Goal: Task Accomplishment & Management: Use online tool/utility

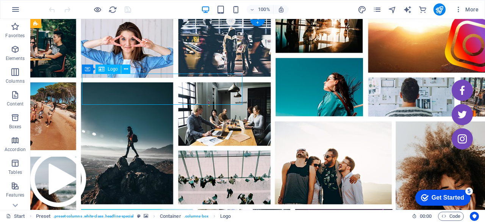
select select "%"
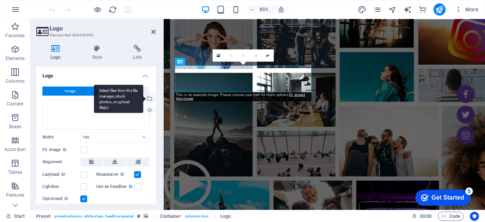
click at [124, 91] on div "Select files from the file manager, stock photos, or upload file(s)" at bounding box center [118, 99] width 49 height 28
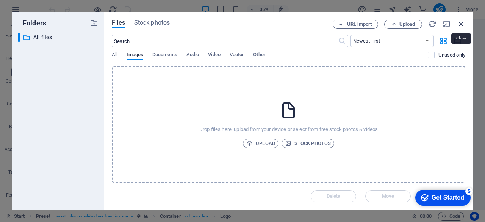
click at [462, 22] on icon "button" at bounding box center [461, 24] width 8 height 8
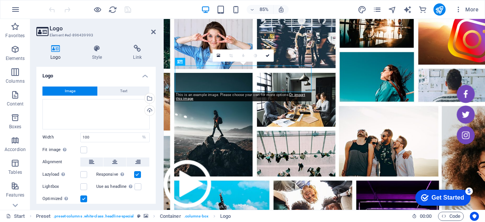
drag, startPoint x: 207, startPoint y: 79, endPoint x: 209, endPoint y: 94, distance: 15.0
drag, startPoint x: 244, startPoint y: 93, endPoint x: 241, endPoint y: 78, distance: 15.1
click at [220, 55] on icon at bounding box center [218, 55] width 3 height 5
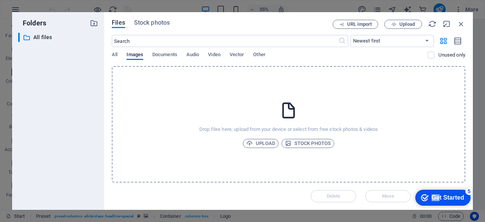
drag, startPoint x: 438, startPoint y: 197, endPoint x: 338, endPoint y: 202, distance: 100.6
click html "checkmark Get Started 5 First Steps in the Editor Let's guide you through the t…"
drag, startPoint x: 459, startPoint y: 24, endPoint x: 345, endPoint y: 10, distance: 115.3
click at [459, 24] on icon "button" at bounding box center [461, 24] width 8 height 8
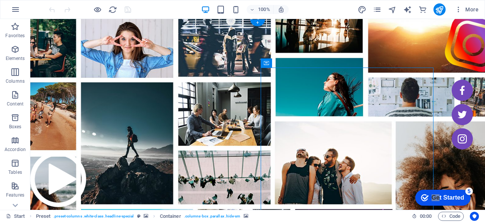
click at [443, 58] on figure at bounding box center [257, 155] width 455 height 273
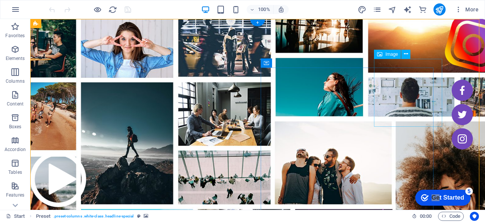
click at [440, 77] on figure at bounding box center [474, 43] width 68 height 68
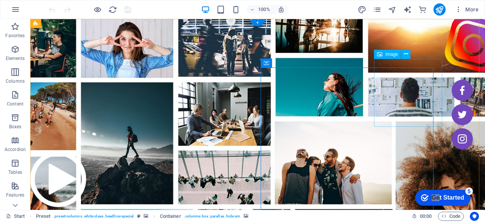
click at [440, 77] on figure at bounding box center [474, 43] width 68 height 68
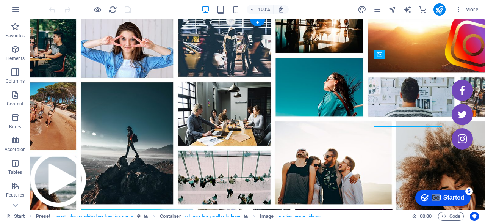
click at [448, 55] on figure at bounding box center [257, 155] width 455 height 273
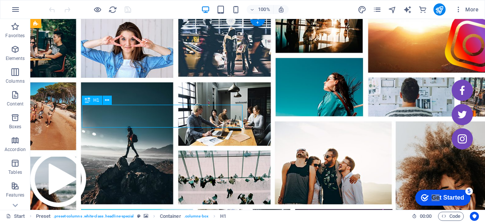
click at [106, 101] on icon at bounding box center [107, 100] width 4 height 8
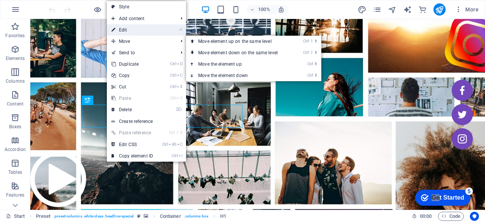
click at [135, 29] on link "⏎ Edit" at bounding box center [132, 29] width 51 height 11
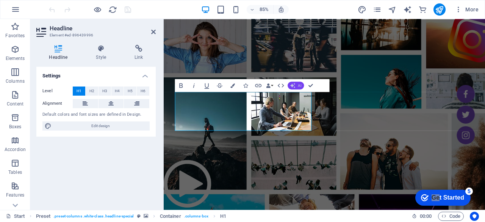
click at [298, 85] on span "AI" at bounding box center [299, 85] width 3 height 4
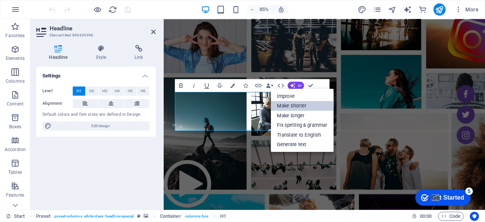
click at [296, 104] on link "Make shorter" at bounding box center [302, 106] width 63 height 10
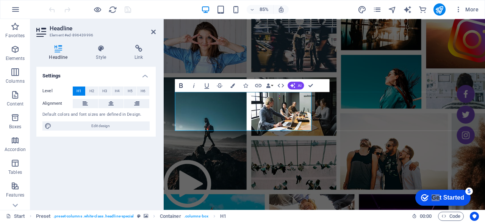
click at [180, 84] on icon "button" at bounding box center [181, 85] width 8 height 8
drag, startPoint x: 281, startPoint y: 138, endPoint x: 186, endPoint y: 118, distance: 96.9
click at [182, 85] on icon "button" at bounding box center [180, 85] width 3 height 5
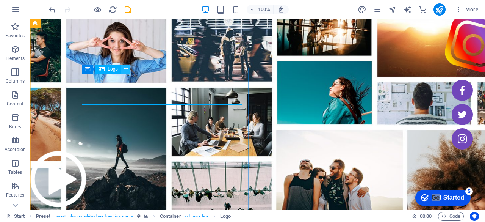
click at [125, 70] on icon at bounding box center [126, 69] width 4 height 8
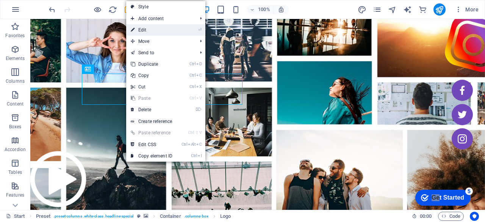
click at [149, 30] on link "⏎ Edit" at bounding box center [151, 29] width 51 height 11
select select "%"
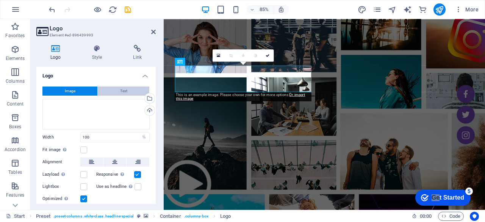
click at [130, 91] on button "Text" at bounding box center [124, 90] width 52 height 9
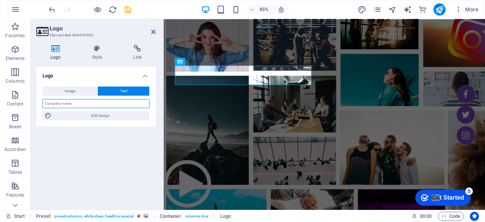
click at [92, 100] on input "text" at bounding box center [95, 103] width 107 height 9
type input "L@S [GEOGRAPHIC_DATA]"
click at [96, 52] on h4 "Style" at bounding box center [98, 53] width 41 height 16
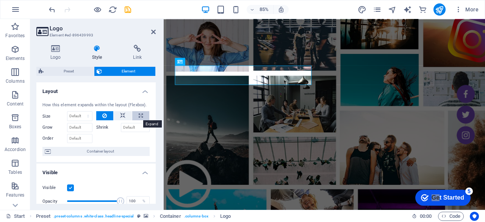
click at [139, 115] on icon at bounding box center [141, 115] width 4 height 9
type input "100"
select select "%"
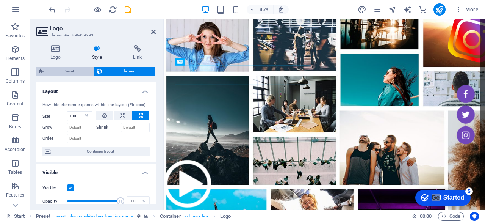
click at [71, 72] on span "Preset" at bounding box center [69, 71] width 46 height 9
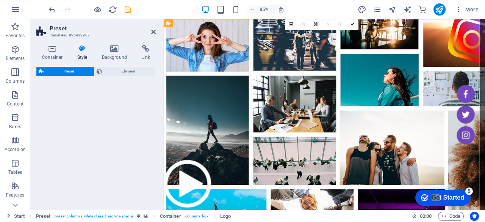
select select "px"
select select
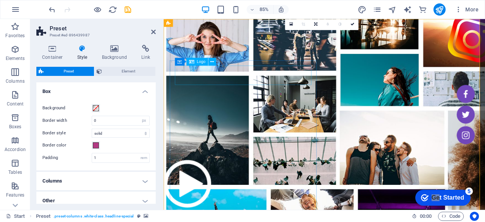
click at [212, 64] on icon at bounding box center [211, 61] width 3 height 7
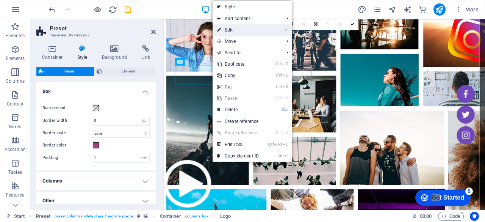
click at [238, 30] on link "⏎ Edit" at bounding box center [238, 29] width 51 height 11
select select "%"
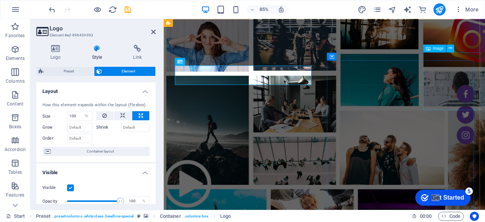
drag, startPoint x: 498, startPoint y: 61, endPoint x: 492, endPoint y: 61, distance: 6.1
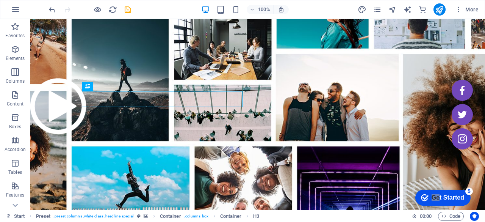
scroll to position [76, 0]
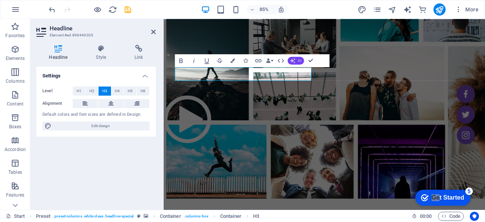
click at [296, 60] on button "AI" at bounding box center [296, 60] width 16 height 8
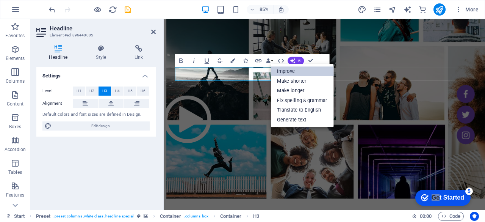
click at [298, 70] on link "Improve" at bounding box center [302, 71] width 63 height 10
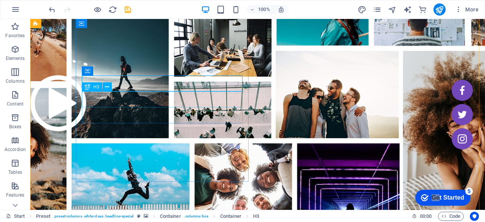
click at [107, 89] on icon at bounding box center [107, 87] width 4 height 8
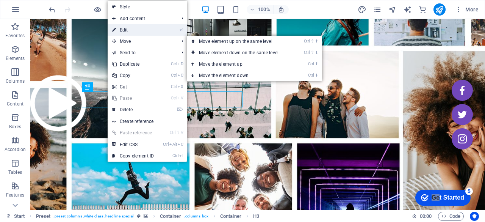
click at [135, 31] on link "⏎ Edit" at bounding box center [133, 29] width 51 height 11
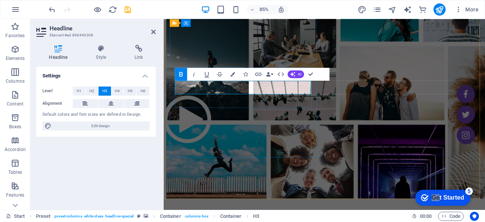
drag, startPoint x: 256, startPoint y: 100, endPoint x: 248, endPoint y: 99, distance: 8.3
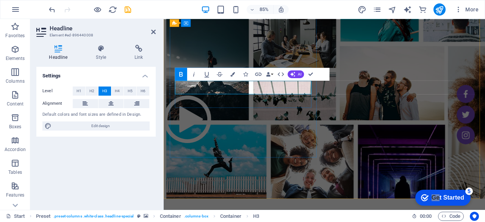
click at [298, 74] on button "AI" at bounding box center [296, 74] width 16 height 8
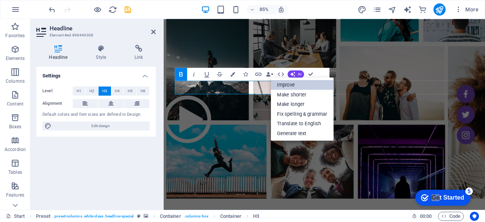
click at [289, 84] on link "Improve" at bounding box center [302, 85] width 63 height 10
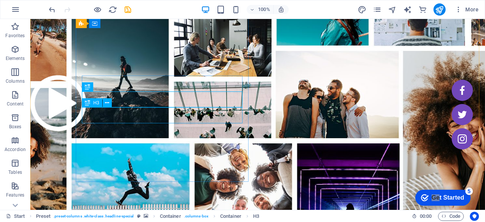
click at [107, 102] on icon at bounding box center [107, 103] width 4 height 8
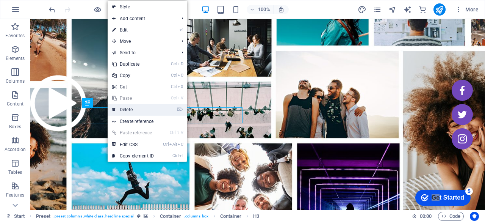
click at [127, 108] on link "⌦ Delete" at bounding box center [133, 109] width 51 height 11
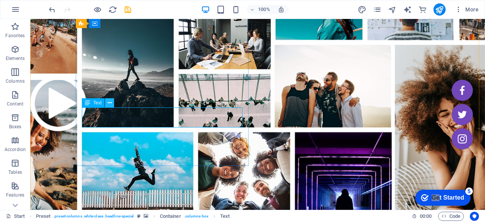
click at [109, 103] on icon at bounding box center [110, 103] width 4 height 8
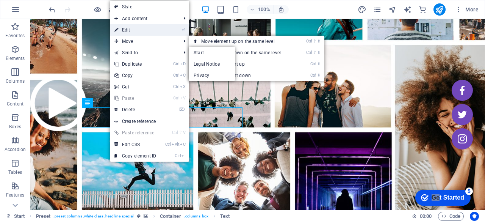
click at [131, 30] on link "⏎ Edit" at bounding box center [135, 29] width 51 height 11
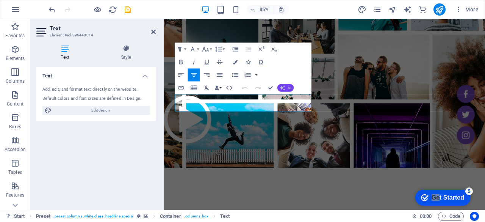
click at [286, 86] on button "AI" at bounding box center [285, 88] width 16 height 8
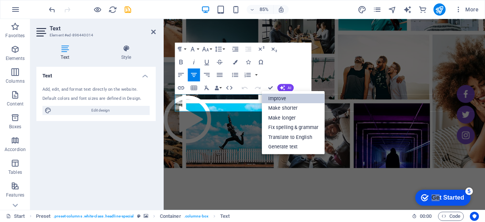
click at [282, 97] on link "Improve" at bounding box center [293, 97] width 63 height 9
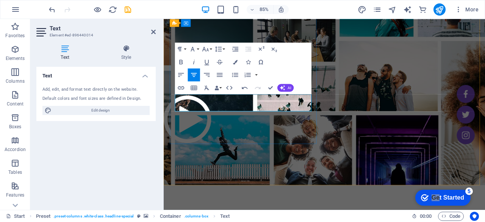
drag, startPoint x: 332, startPoint y: 122, endPoint x: 178, endPoint y: 115, distance: 154.4
click at [287, 85] on button "AI" at bounding box center [285, 88] width 16 height 8
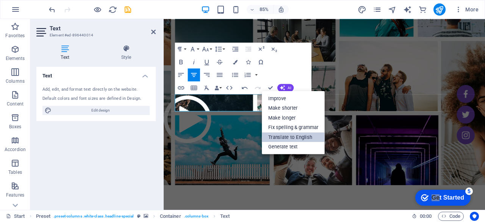
click at [294, 135] on link "Translate to English" at bounding box center [293, 137] width 63 height 10
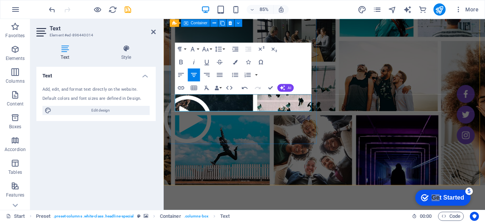
drag, startPoint x: 335, startPoint y: 121, endPoint x: 176, endPoint y: 117, distance: 159.6
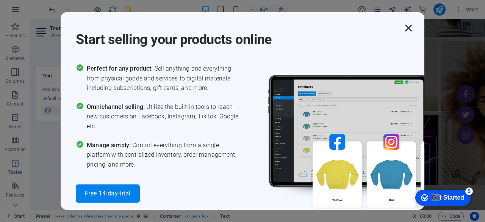
click at [411, 27] on icon "button" at bounding box center [409, 28] width 14 height 14
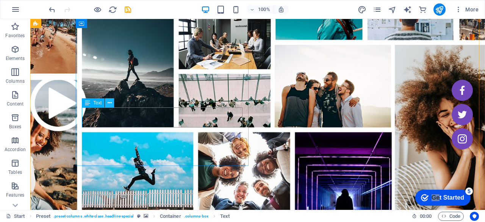
click at [108, 102] on icon at bounding box center [110, 103] width 4 height 8
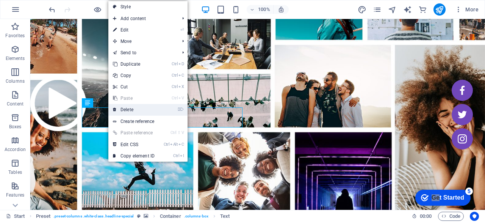
click at [124, 109] on link "⌦ Delete" at bounding box center [133, 109] width 51 height 11
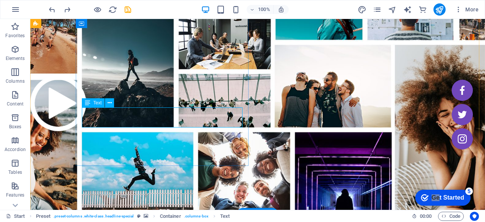
click at [108, 103] on icon at bounding box center [110, 103] width 4 height 8
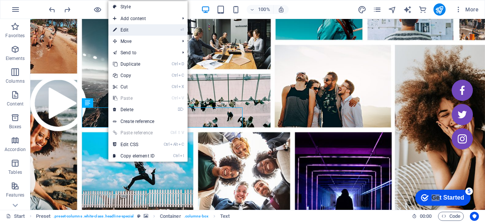
click at [127, 30] on link "⏎ Edit" at bounding box center [133, 29] width 51 height 11
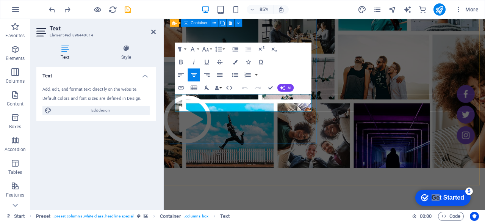
drag, startPoint x: 335, startPoint y: 122, endPoint x: 175, endPoint y: 108, distance: 160.2
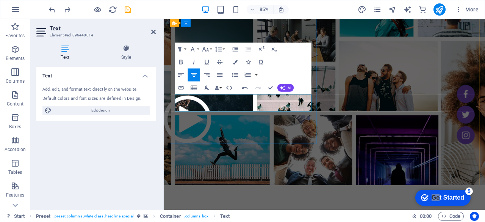
scroll to position [219, 3]
click at [287, 88] on button "AI" at bounding box center [285, 88] width 16 height 8
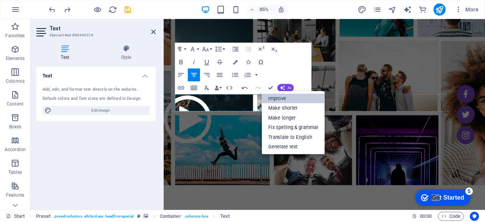
click at [288, 99] on link "Improve" at bounding box center [293, 97] width 63 height 9
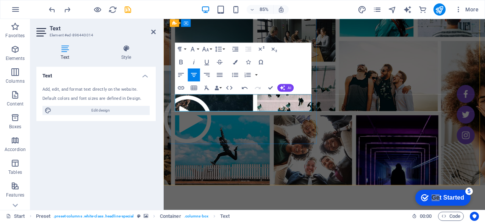
drag, startPoint x: 285, startPoint y: 120, endPoint x: 179, endPoint y: 112, distance: 106.4
click at [181, 60] on icon "button" at bounding box center [181, 62] width 8 height 8
click at [178, 63] on icon "button" at bounding box center [181, 62] width 8 height 8
click at [348, 145] on figure at bounding box center [353, 78] width 378 height 271
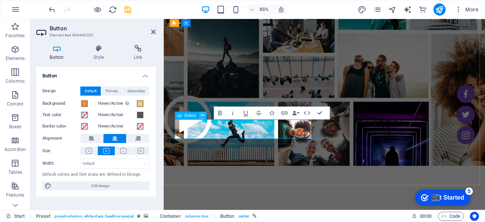
click at [204, 116] on icon at bounding box center [202, 115] width 3 height 7
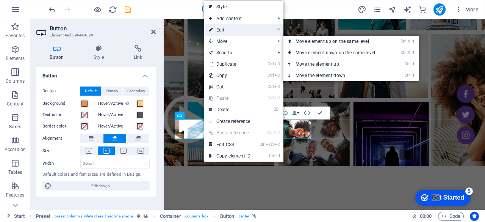
click at [224, 30] on link "⏎ Edit" at bounding box center [229, 29] width 51 height 11
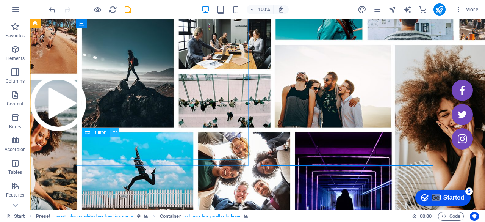
click at [116, 132] on icon at bounding box center [115, 132] width 4 height 8
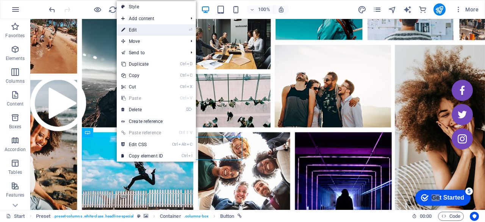
click at [146, 33] on link "⏎ Edit" at bounding box center [142, 29] width 51 height 11
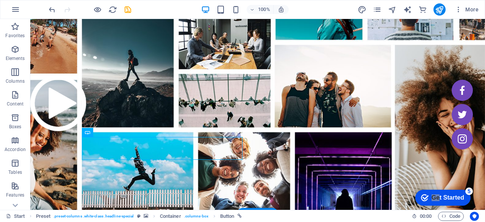
click at [251, 178] on figure at bounding box center [257, 78] width 455 height 271
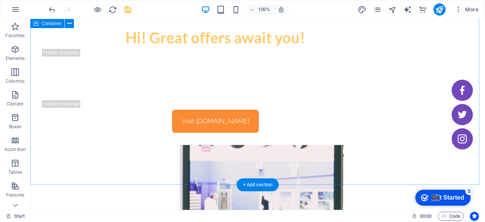
scroll to position [417, 0]
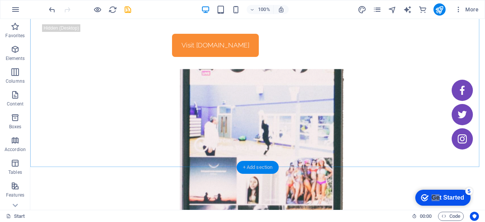
click at [257, 165] on div "+ Add section" at bounding box center [258, 167] width 42 height 13
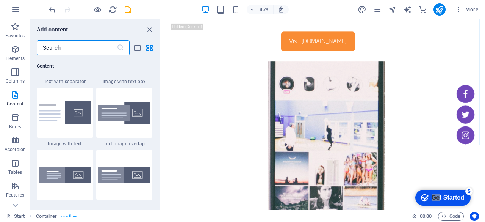
scroll to position [1175, 0]
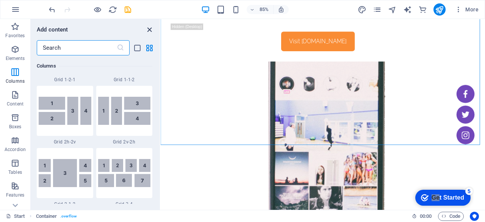
click at [147, 30] on icon "close panel" at bounding box center [149, 29] width 9 height 9
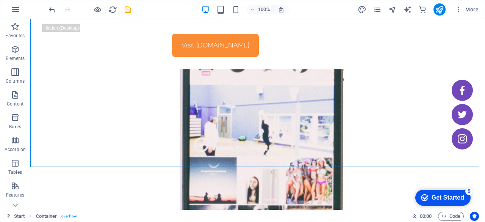
click at [453, 197] on div "Get Started" at bounding box center [448, 197] width 33 height 7
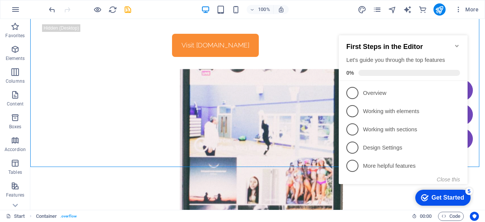
click at [317, 5] on div "100% More" at bounding box center [264, 9] width 434 height 12
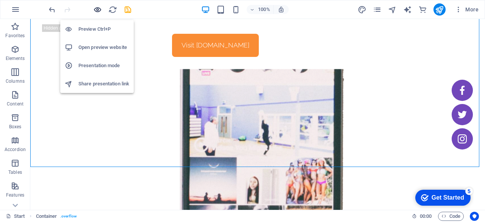
click at [95, 9] on icon "button" at bounding box center [97, 9] width 9 height 9
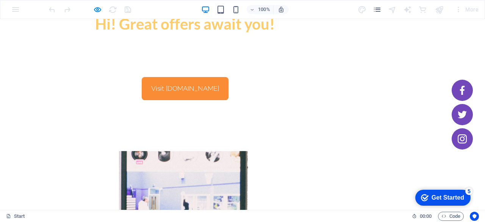
scroll to position [360, 0]
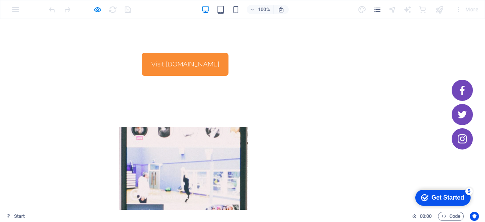
click at [438, 199] on div "Get Started" at bounding box center [448, 197] width 33 height 7
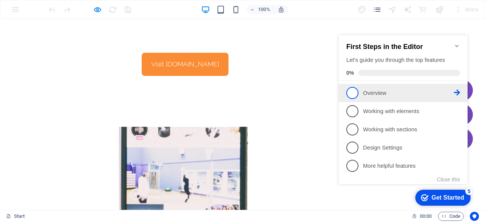
click at [355, 91] on span "1" at bounding box center [352, 93] width 12 height 12
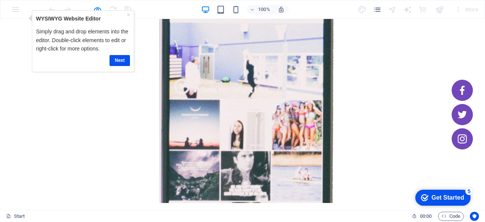
scroll to position [246, 0]
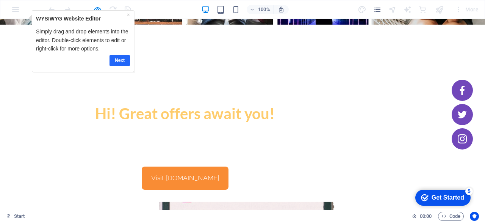
click at [119, 60] on link "Next" at bounding box center [120, 60] width 20 height 11
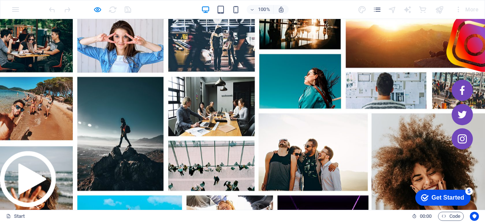
scroll to position [0, 0]
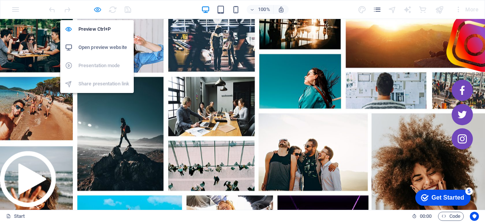
click at [96, 8] on icon "button" at bounding box center [97, 9] width 9 height 9
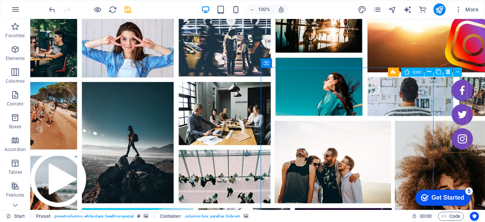
click at [459, 85] on figure at bounding box center [462, 90] width 21 height 21
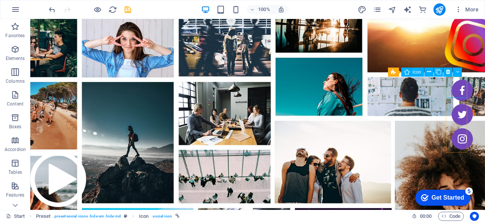
click at [456, 87] on figure at bounding box center [462, 90] width 21 height 21
click at [429, 73] on icon at bounding box center [429, 72] width 4 height 8
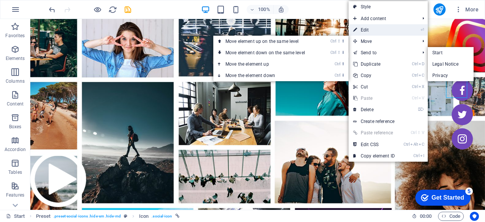
click at [363, 31] on link "⏎ Edit" at bounding box center [374, 29] width 51 height 11
select select "xMidYMid"
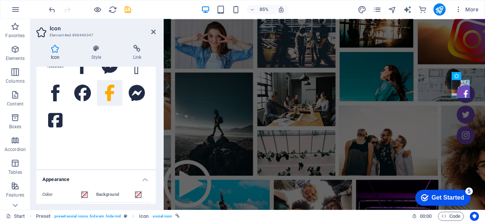
scroll to position [38, 0]
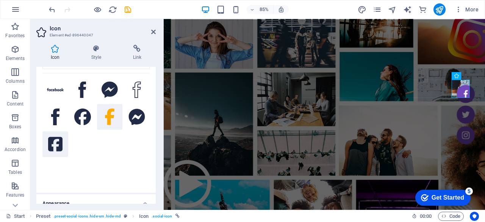
click at [53, 143] on icon at bounding box center [55, 144] width 14 height 17
click at [97, 53] on h4 "Style" at bounding box center [98, 53] width 42 height 16
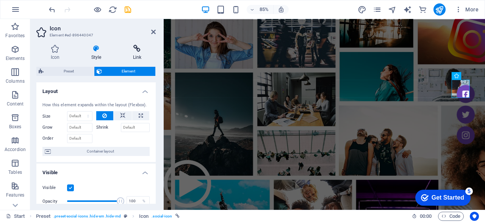
click at [137, 52] on icon at bounding box center [137, 49] width 37 height 8
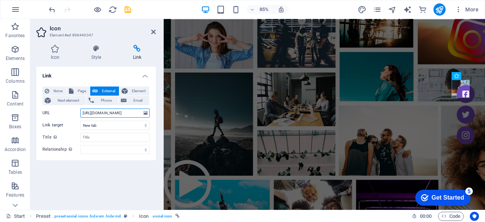
drag, startPoint x: 135, startPoint y: 113, endPoint x: 79, endPoint y: 113, distance: 56.5
click at [79, 113] on div "URL [URL][DOMAIN_NAME]" at bounding box center [95, 112] width 107 height 9
paste input "inquisitivebipul"
type input "[URL][DOMAIN_NAME]"
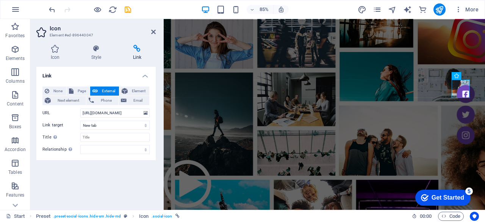
click at [120, 176] on div "Link None Page External Element Next element Phone Email Page Start Legal Notic…" at bounding box center [95, 135] width 119 height 137
click at [129, 10] on icon "save" at bounding box center [128, 9] width 9 height 9
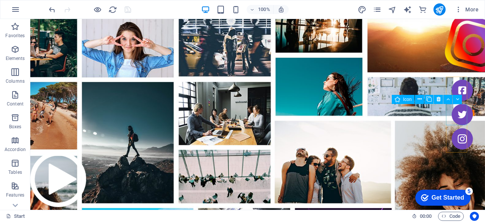
click at [456, 113] on figure at bounding box center [462, 114] width 21 height 21
click at [419, 98] on icon at bounding box center [420, 99] width 4 height 8
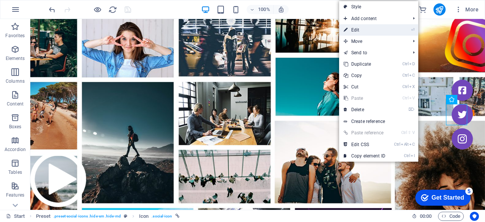
drag, startPoint x: 41, startPoint y: 31, endPoint x: 357, endPoint y: 29, distance: 316.5
click at [357, 29] on link "⏎ Edit" at bounding box center [364, 29] width 51 height 11
select select "xMidYMid"
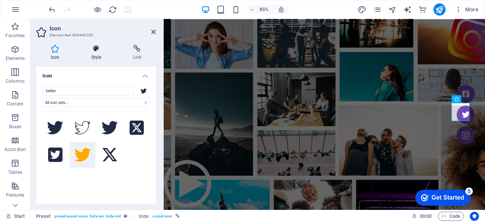
click at [102, 53] on h4 "Style" at bounding box center [98, 53] width 42 height 16
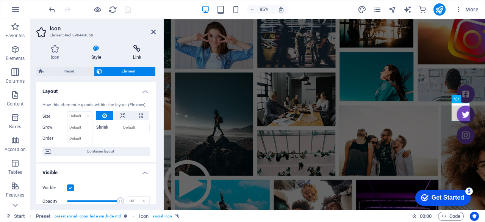
click at [135, 58] on h4 "Link" at bounding box center [137, 53] width 37 height 16
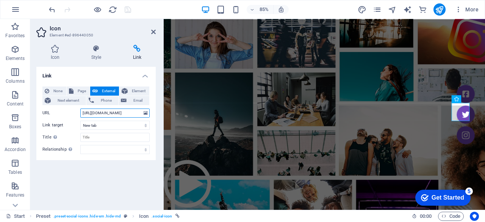
click at [121, 114] on input "[URL][DOMAIN_NAME]" at bounding box center [114, 112] width 69 height 9
click at [122, 112] on input "[URL][DOMAIN_NAME]" at bounding box center [114, 112] width 69 height 9
paste input "@bpl88007"
click at [118, 113] on input "[URL][DOMAIN_NAME]" at bounding box center [114, 112] width 69 height 9
drag, startPoint x: 133, startPoint y: 111, endPoint x: 73, endPoint y: 110, distance: 60.7
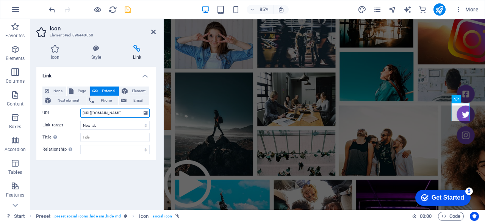
click at [73, 110] on div "URL [URL][DOMAIN_NAME]" at bounding box center [95, 112] width 107 height 9
type input "[URL][DOMAIN_NAME]"
click at [134, 113] on input "[URL][DOMAIN_NAME]" at bounding box center [114, 112] width 69 height 9
click at [127, 9] on icon "save" at bounding box center [128, 9] width 9 height 9
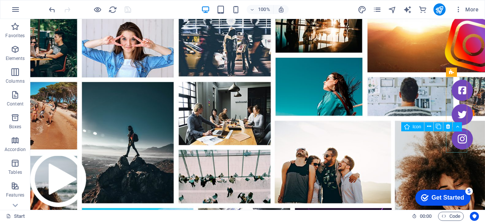
click at [456, 141] on figure at bounding box center [462, 138] width 21 height 21
click at [428, 124] on icon at bounding box center [429, 126] width 4 height 8
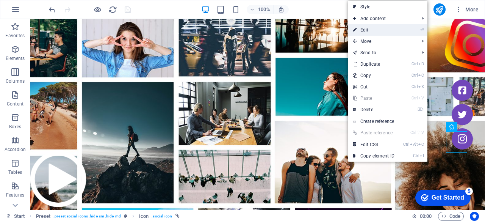
click at [376, 30] on link "⏎ Edit" at bounding box center [373, 29] width 51 height 11
select select "xMidYMid"
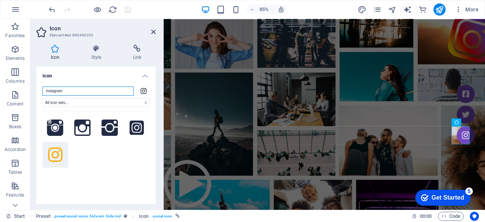
click at [107, 92] on input "instagram" at bounding box center [87, 90] width 91 height 9
click at [141, 52] on h4 "Link" at bounding box center [137, 53] width 37 height 16
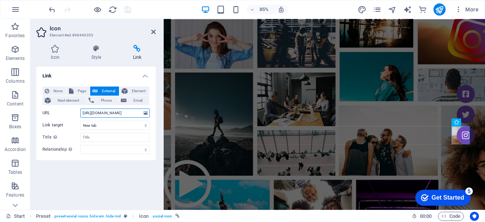
click at [133, 114] on input "[URL][DOMAIN_NAME]" at bounding box center [114, 112] width 69 height 9
paste input "inquisitivebipul"
drag, startPoint x: 140, startPoint y: 113, endPoint x: 61, endPoint y: 108, distance: 79.8
click at [61, 108] on div "None Page External Element Next element Phone Email Page Start Legal Notice Pri…" at bounding box center [95, 119] width 107 height 67
type input "[URL][DOMAIN_NAME]"
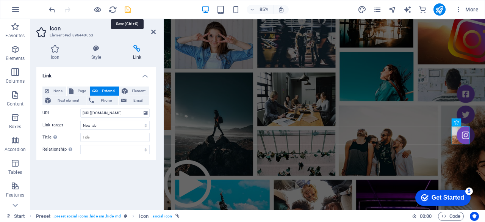
click at [128, 8] on icon "save" at bounding box center [128, 9] width 9 height 9
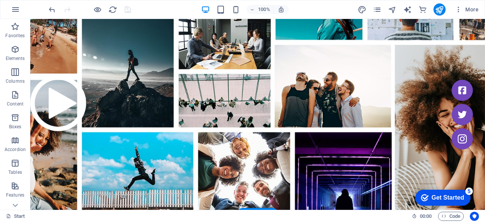
scroll to position [38, 0]
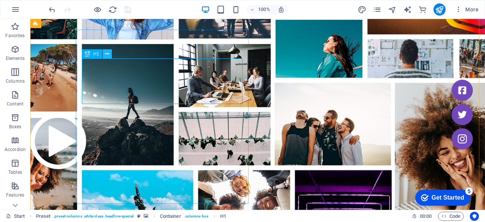
click at [108, 53] on icon at bounding box center [107, 54] width 4 height 8
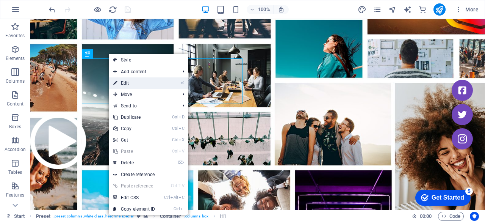
click at [122, 83] on link "⏎ Edit" at bounding box center [134, 82] width 51 height 11
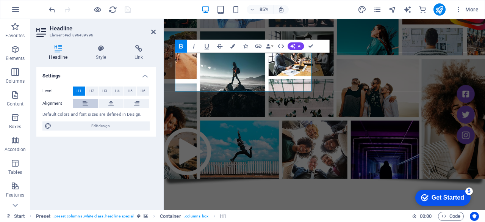
click at [83, 102] on icon at bounding box center [85, 103] width 5 height 9
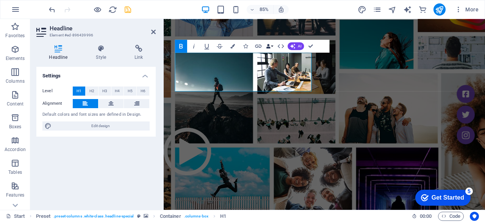
click at [272, 46] on button "Data Bindings" at bounding box center [269, 45] width 9 height 13
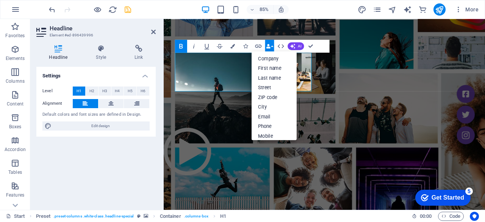
click at [322, 42] on div "Bold Italic Underline Strikethrough Colors Icons Link Data Bindings Company Fir…" at bounding box center [252, 45] width 155 height 13
click at [108, 127] on span "Edit design" at bounding box center [101, 125] width 94 height 9
select select "rem"
select select "300"
select select "px"
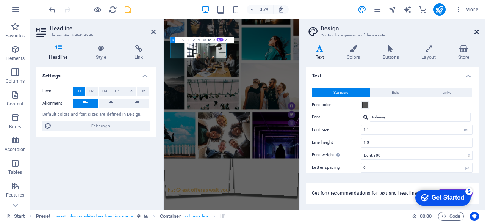
drag, startPoint x: 367, startPoint y: 14, endPoint x: 476, endPoint y: 31, distance: 110.4
click at [476, 31] on icon at bounding box center [477, 32] width 5 height 6
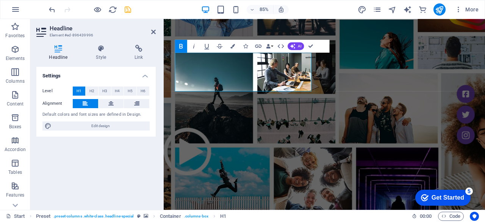
click at [126, 10] on icon "save" at bounding box center [128, 9] width 9 height 9
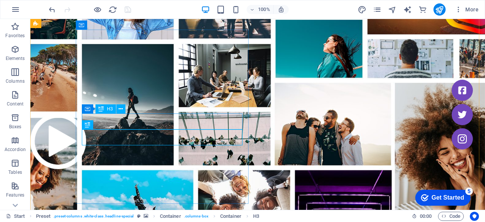
drag, startPoint x: 149, startPoint y: 129, endPoint x: 149, endPoint y: 125, distance: 4.2
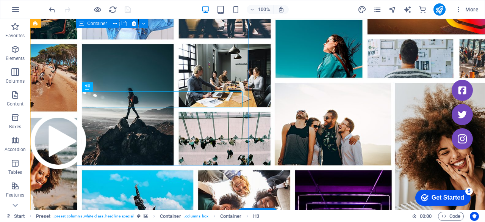
scroll to position [76, 0]
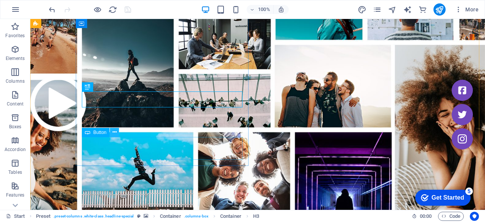
click at [115, 134] on icon at bounding box center [115, 132] width 4 height 8
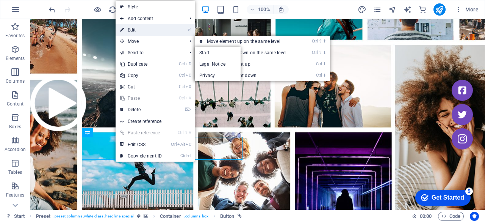
click at [135, 32] on link "⏎ Edit" at bounding box center [141, 29] width 51 height 11
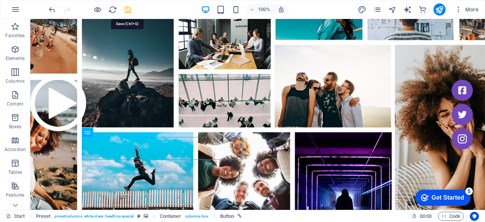
click at [127, 11] on icon "save" at bounding box center [128, 9] width 9 height 9
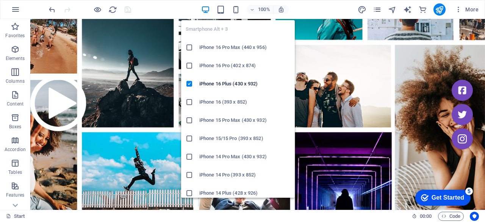
click at [191, 45] on icon at bounding box center [190, 48] width 8 height 8
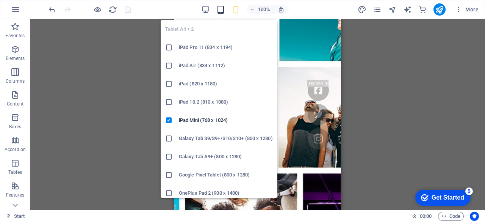
click at [221, 8] on icon "button" at bounding box center [220, 9] width 9 height 9
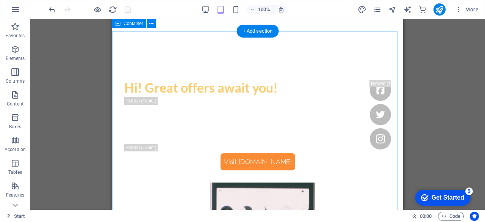
scroll to position [227, 0]
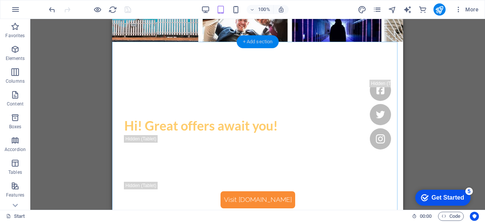
click at [256, 44] on div "+ Add section" at bounding box center [258, 41] width 42 height 13
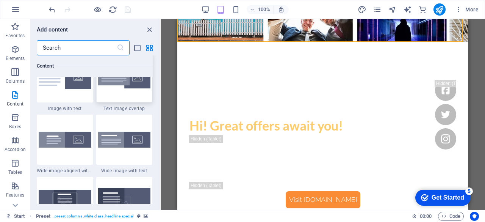
scroll to position [1478, 0]
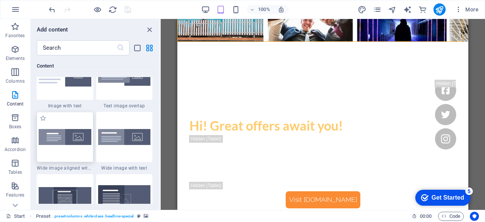
click at [61, 136] on img at bounding box center [65, 137] width 53 height 16
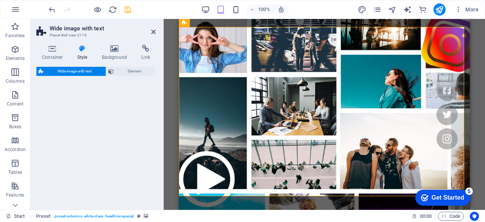
select select "%"
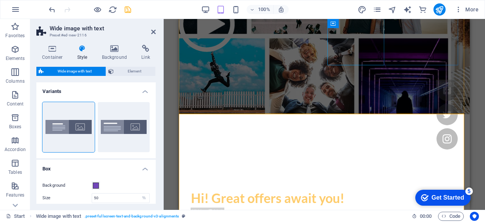
scroll to position [204, 0]
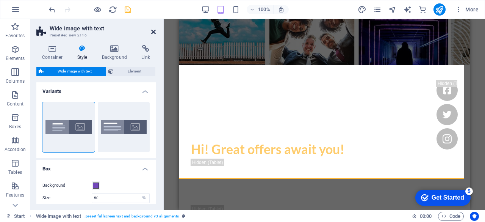
click at [155, 31] on icon at bounding box center [153, 32] width 5 height 6
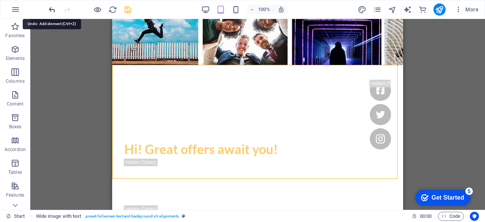
click at [50, 11] on icon "undo" at bounding box center [52, 9] width 9 height 9
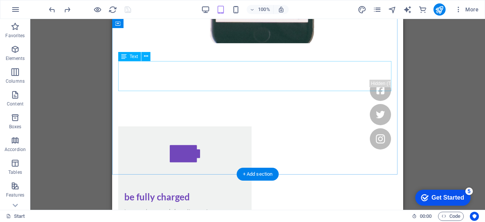
scroll to position [621, 0]
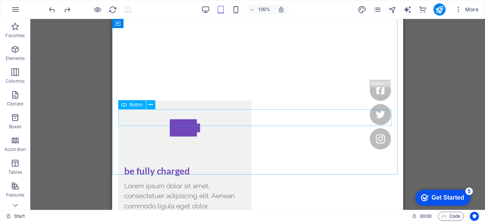
click at [124, 107] on icon at bounding box center [123, 104] width 5 height 9
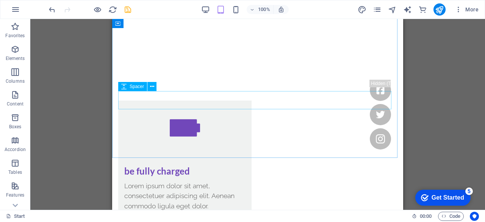
click at [124, 89] on icon at bounding box center [123, 86] width 5 height 9
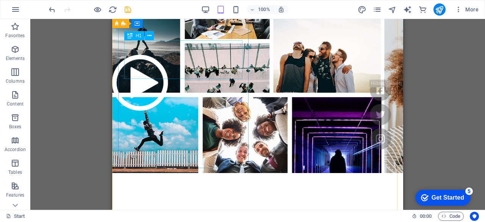
scroll to position [52, 0]
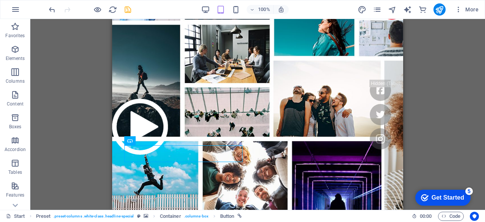
drag, startPoint x: 132, startPoint y: 147, endPoint x: 130, endPoint y: 169, distance: 22.8
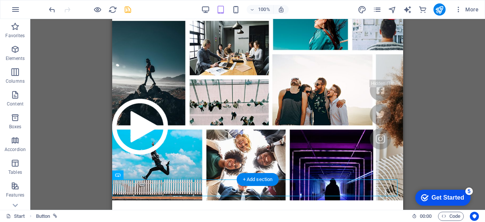
scroll to position [90, 0]
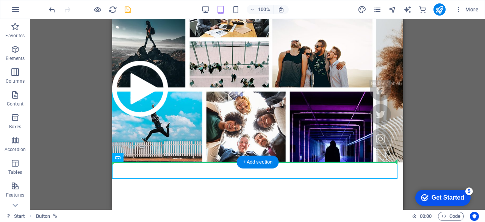
drag, startPoint x: 232, startPoint y: 177, endPoint x: 119, endPoint y: 129, distance: 122.8
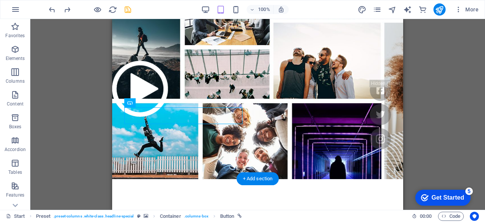
drag, startPoint x: 239, startPoint y: 122, endPoint x: 125, endPoint y: 122, distance: 114.1
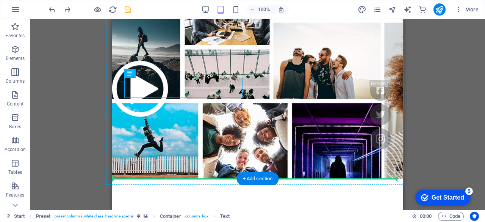
drag, startPoint x: 242, startPoint y: 91, endPoint x: 122, endPoint y: 72, distance: 120.9
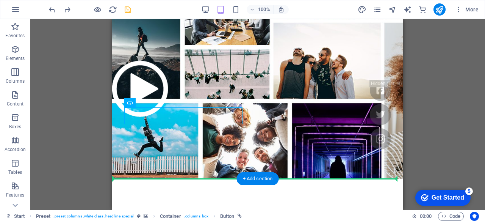
drag, startPoint x: 242, startPoint y: 121, endPoint x: 130, endPoint y: 141, distance: 113.2
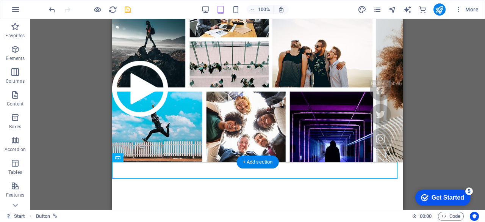
scroll to position [52, 0]
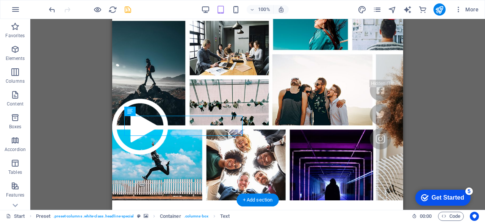
drag, startPoint x: 241, startPoint y: 132, endPoint x: 129, endPoint y: 134, distance: 112.2
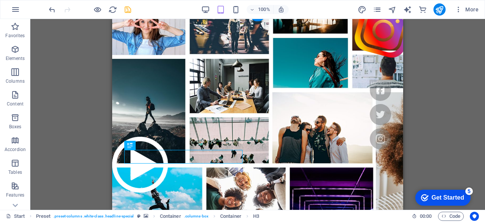
scroll to position [0, 0]
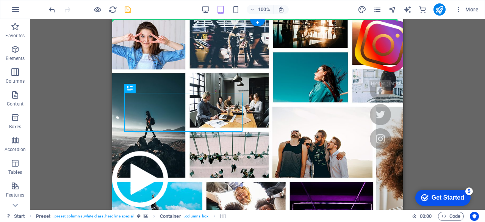
drag, startPoint x: 240, startPoint y: 107, endPoint x: 211, endPoint y: 32, distance: 81.0
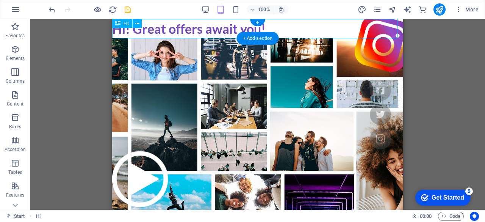
drag, startPoint x: 204, startPoint y: 27, endPoint x: 216, endPoint y: 27, distance: 12.1
click at [216, 27] on div "Hi! Great offers await you!" at bounding box center [257, 28] width 291 height 19
drag, startPoint x: 230, startPoint y: 42, endPoint x: 207, endPoint y: 29, distance: 27.0
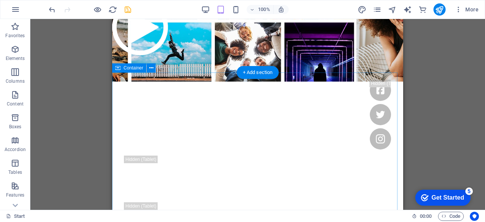
scroll to position [190, 0]
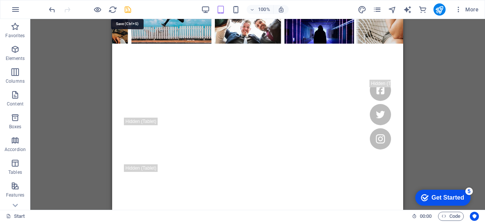
click at [126, 8] on icon "save" at bounding box center [128, 9] width 9 height 9
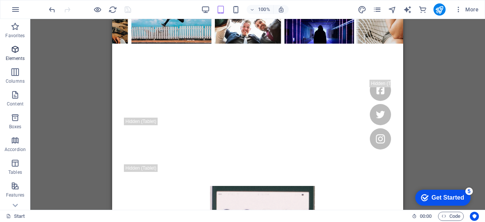
click at [17, 57] on p "Elements" at bounding box center [15, 58] width 19 height 6
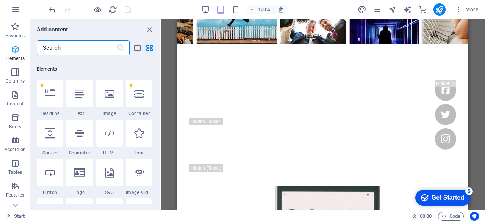
scroll to position [81, 0]
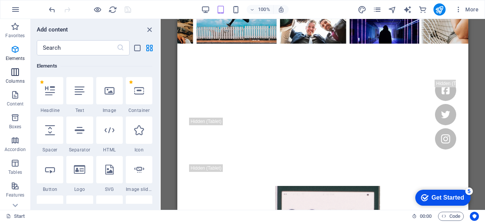
click at [16, 76] on icon "button" at bounding box center [15, 71] width 9 height 9
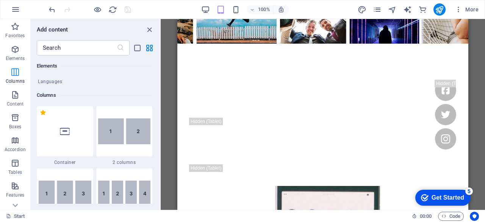
scroll to position [375, 0]
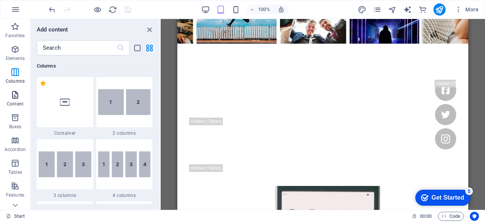
click at [14, 97] on icon "button" at bounding box center [15, 94] width 9 height 9
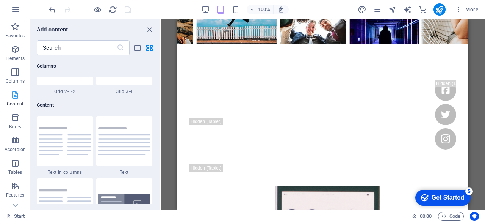
scroll to position [1326, 0]
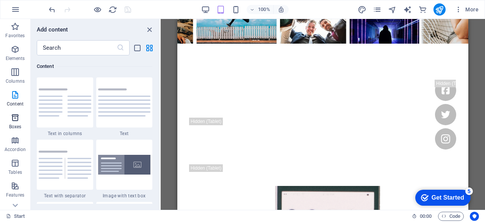
click at [13, 118] on icon "button" at bounding box center [15, 117] width 9 height 9
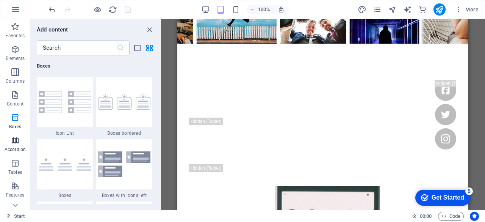
scroll to position [2091, 0]
click at [17, 143] on icon "button" at bounding box center [15, 140] width 9 height 9
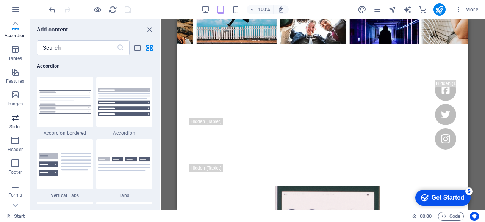
scroll to position [173, 0]
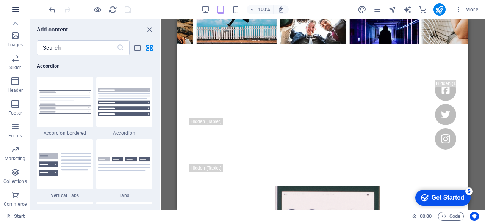
click at [14, 4] on button "button" at bounding box center [15, 9] width 18 height 18
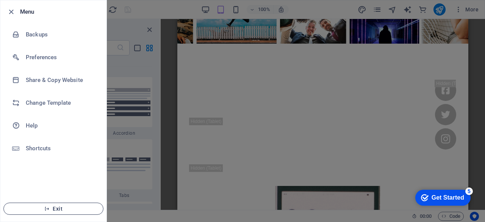
click at [63, 207] on span "Exit" at bounding box center [53, 208] width 87 height 6
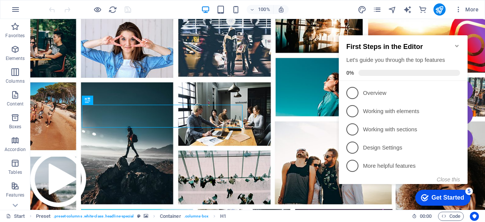
click at [456, 45] on icon "Minimize checklist" at bounding box center [456, 46] width 3 height 2
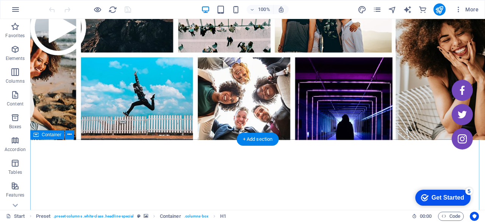
scroll to position [227, 0]
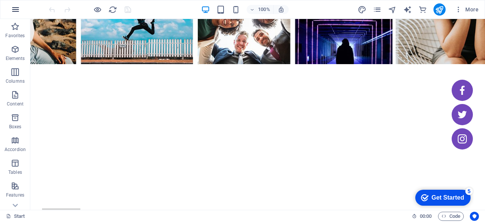
click at [16, 9] on icon "button" at bounding box center [15, 9] width 9 height 9
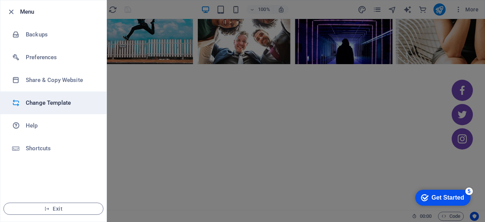
click at [52, 102] on h6 "Change Template" at bounding box center [61, 102] width 70 height 9
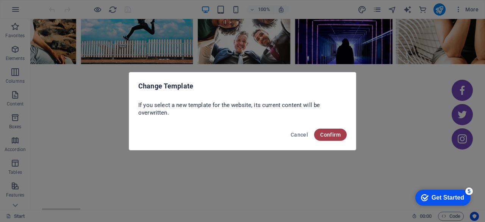
click at [331, 134] on span "Confirm" at bounding box center [330, 135] width 20 height 6
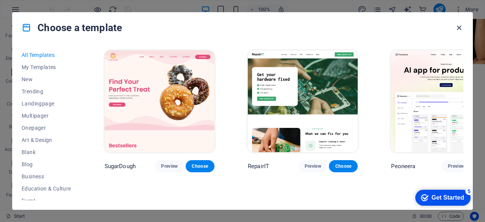
drag, startPoint x: 459, startPoint y: 25, endPoint x: 428, endPoint y: 7, distance: 36.2
click at [459, 25] on icon "button" at bounding box center [459, 28] width 9 height 9
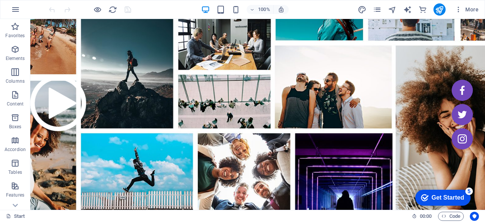
scroll to position [0, 0]
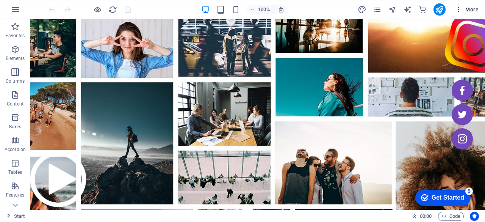
click at [458, 9] on icon "button" at bounding box center [459, 10] width 8 height 8
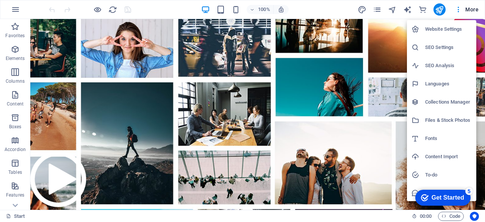
click at [168, 91] on div at bounding box center [242, 111] width 485 height 222
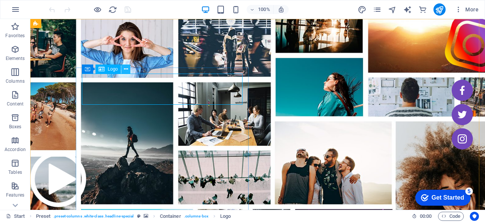
click at [126, 68] on icon at bounding box center [126, 69] width 4 height 8
